Goal: Task Accomplishment & Management: Manage account settings

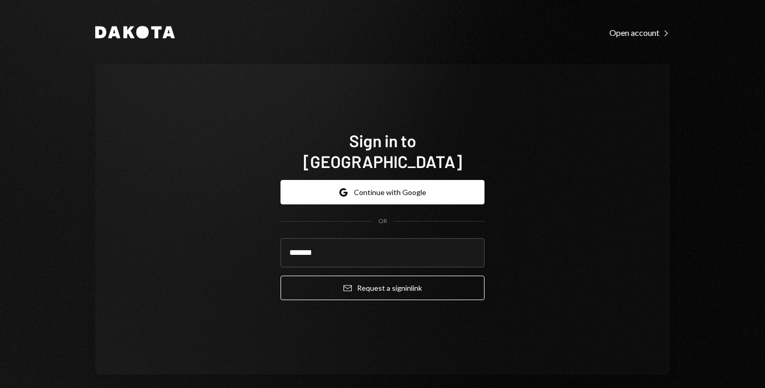
type input "**********"
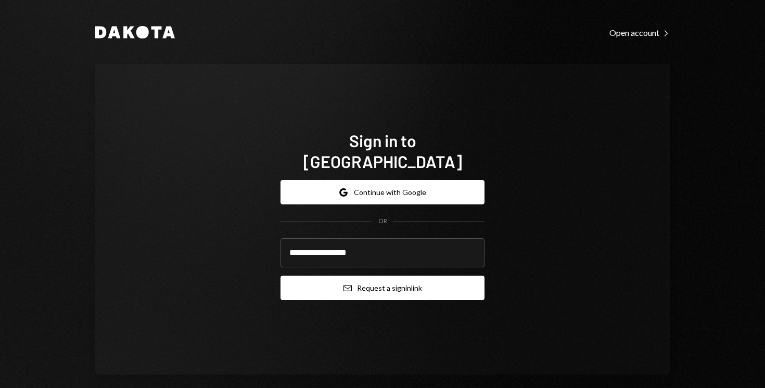
click at [386, 281] on button "Email Request a sign in link" at bounding box center [382, 288] width 204 height 24
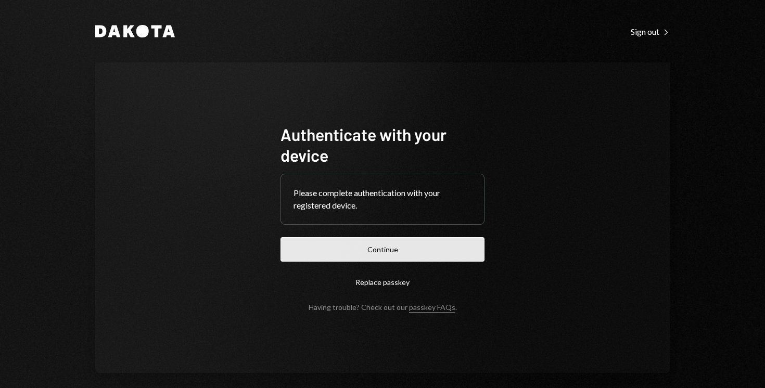
click at [415, 252] on button "Continue" at bounding box center [382, 249] width 204 height 24
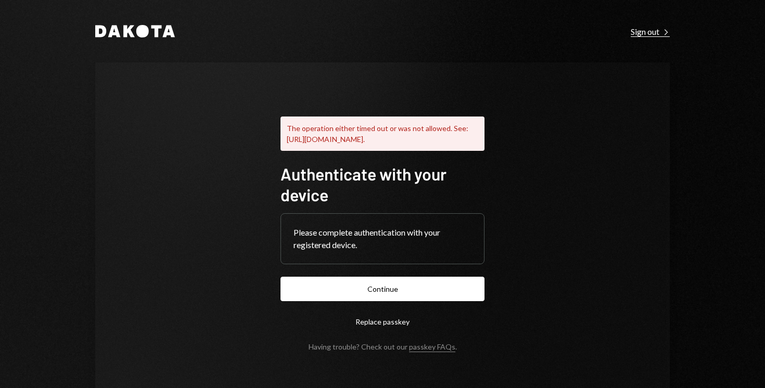
click at [637, 34] on div "Sign out Right Caret" at bounding box center [650, 32] width 39 height 10
